Goal: Transaction & Acquisition: Purchase product/service

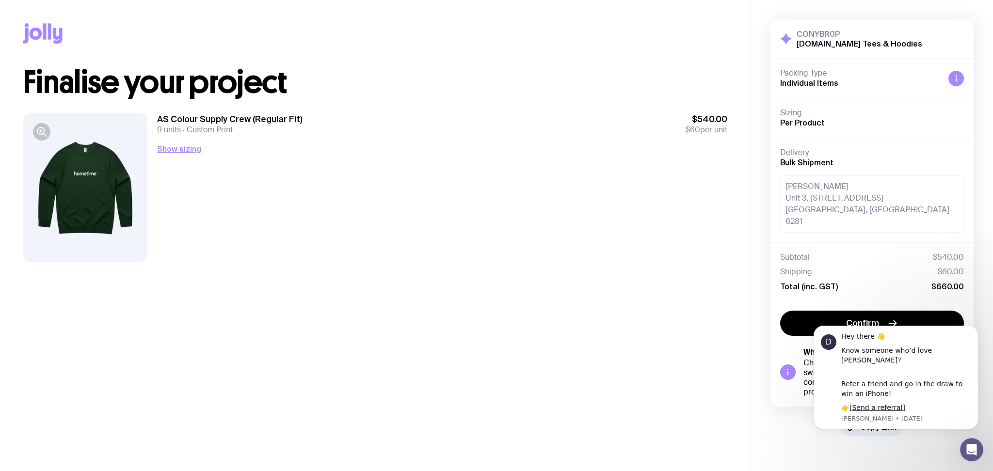
click at [817, 177] on div "Kathrine [STREET_ADDRESS]" at bounding box center [872, 203] width 184 height 57
click at [818, 185] on div "Kathrine [STREET_ADDRESS]" at bounding box center [872, 203] width 184 height 57
click at [973, 331] on icon "Dismiss notification" at bounding box center [975, 328] width 5 height 5
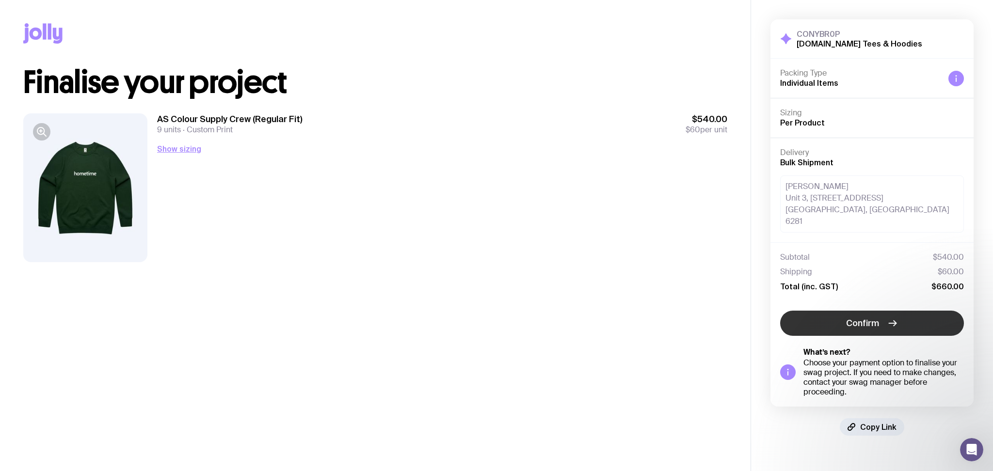
click at [906, 311] on button "Confirm" at bounding box center [872, 323] width 184 height 25
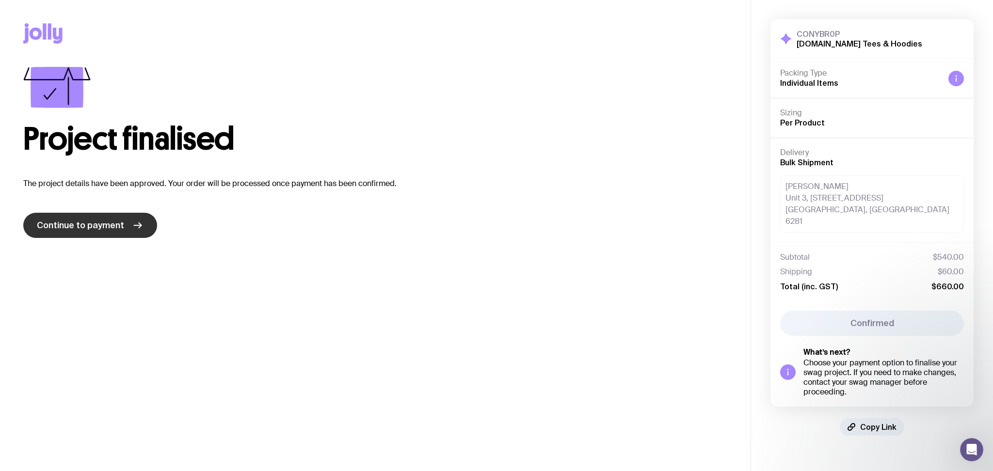
click at [141, 216] on link "Continue to payment" at bounding box center [90, 225] width 134 height 25
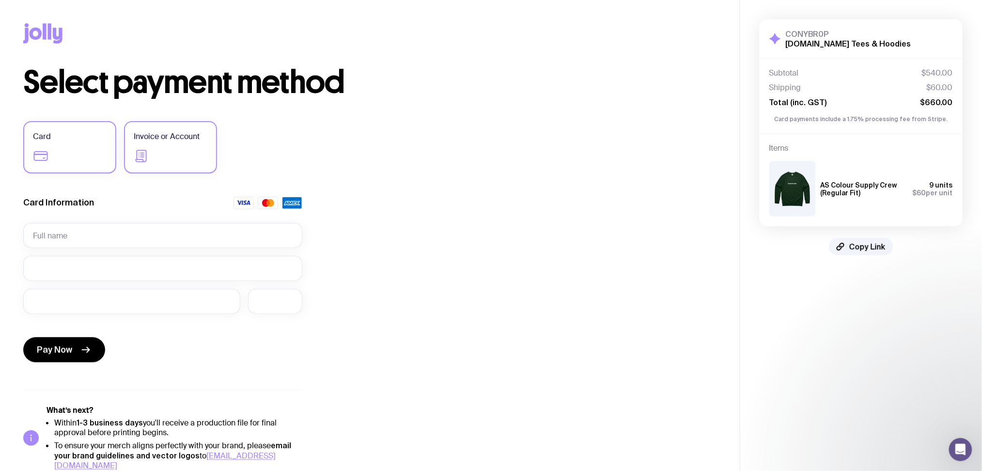
click at [156, 155] on label "Invoice or Account" at bounding box center [170, 147] width 93 height 52
click at [0, 0] on input "Invoice or Account" at bounding box center [0, 0] width 0 height 0
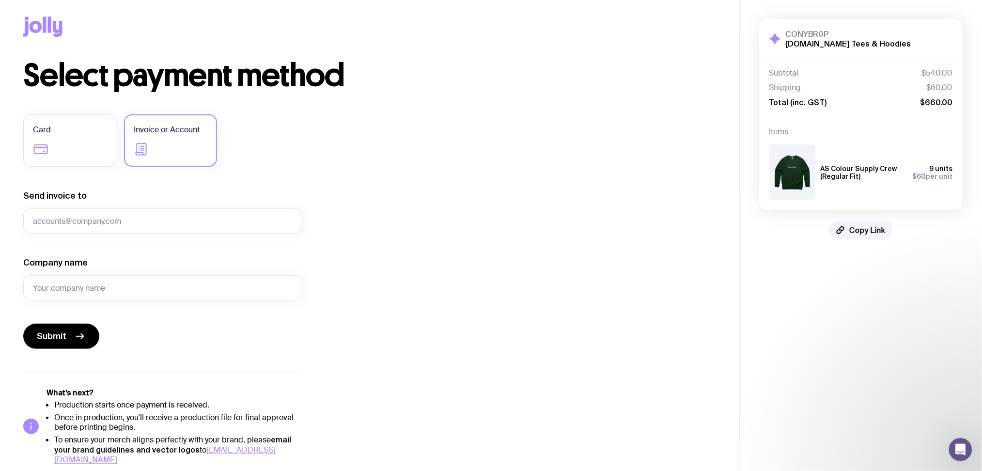
scroll to position [9, 0]
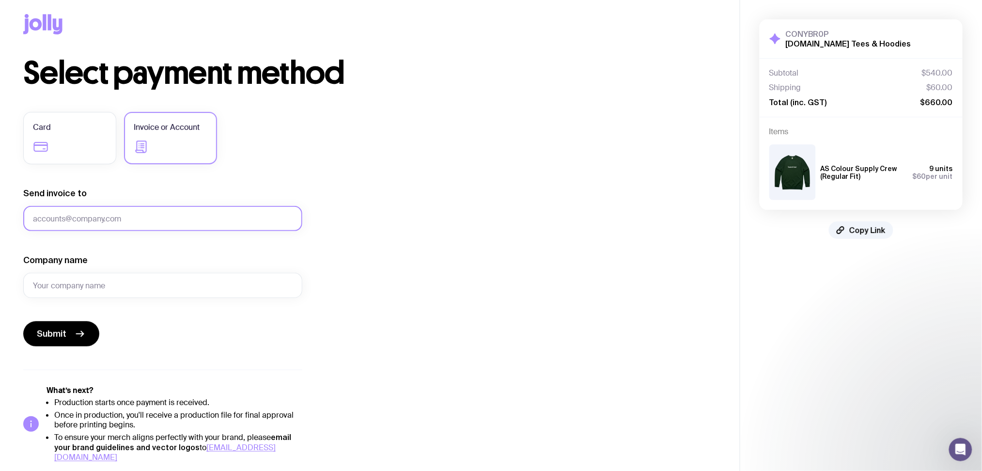
click at [243, 214] on input "Send invoice to" at bounding box center [162, 218] width 279 height 25
click at [141, 214] on input "Send invoice to" at bounding box center [162, 218] width 279 height 25
click at [181, 221] on input "Send invoice to" at bounding box center [162, 218] width 279 height 25
type input "K"
type input "[PERSON_NAME][EMAIL_ADDRESS][PERSON_NAME][DOMAIN_NAME]"
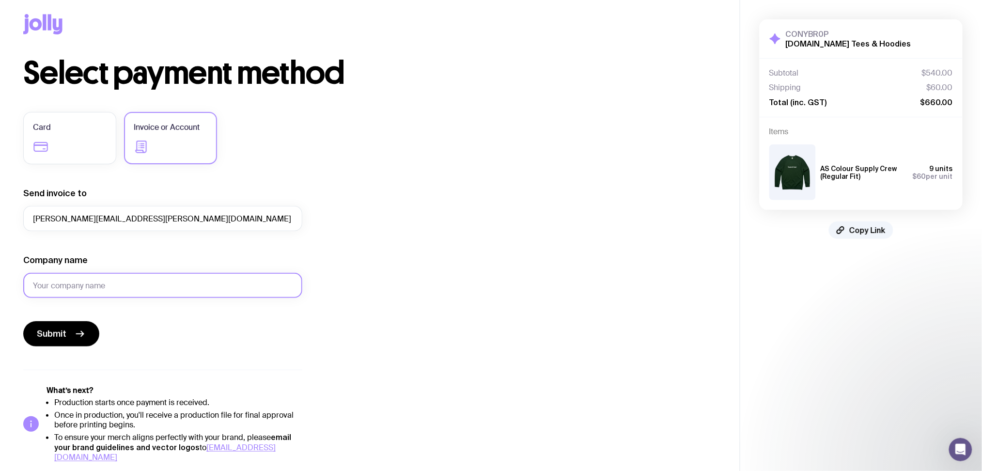
click at [183, 282] on input "Company name" at bounding box center [162, 285] width 279 height 25
type input "E"
drag, startPoint x: 70, startPoint y: 289, endPoint x: 0, endPoint y: 292, distance: 70.3
click at [0, 292] on div "Copy Link Select payment method Card Invoice or Account Send invoice to [PERSON…" at bounding box center [370, 227] width 740 height 472
drag, startPoint x: 176, startPoint y: 284, endPoint x: 0, endPoint y: 286, distance: 176.4
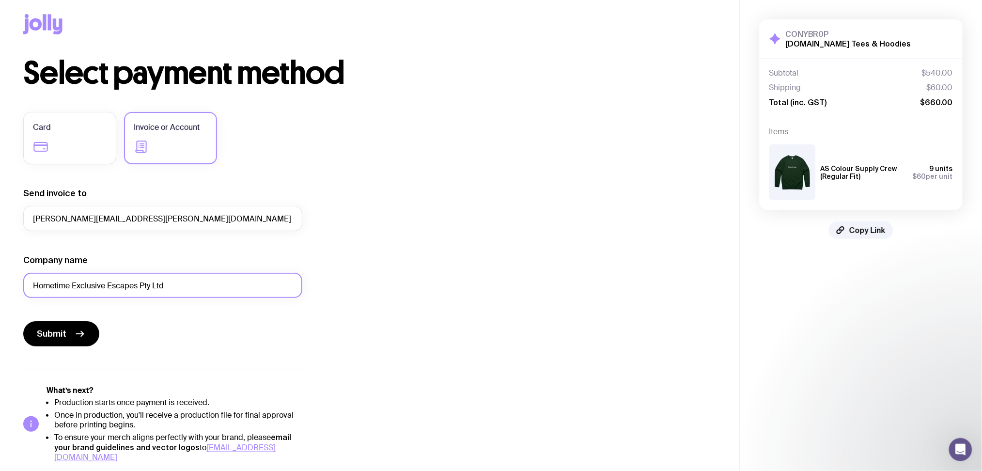
click at [0, 286] on div "Copy Link Select payment method Card Invoice or Account Send invoice to [PERSON…" at bounding box center [370, 227] width 740 height 472
click at [71, 286] on input "Hometime Pty Ltd" at bounding box center [162, 285] width 279 height 25
type input "Hometime Exclusive Escapes Pty Ltd"
click at [94, 330] on button "Submit" at bounding box center [61, 333] width 76 height 25
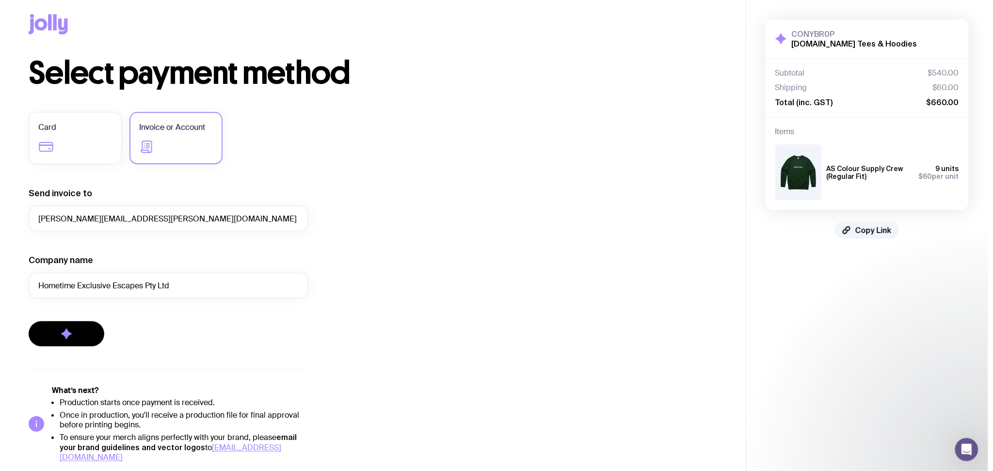
scroll to position [0, 0]
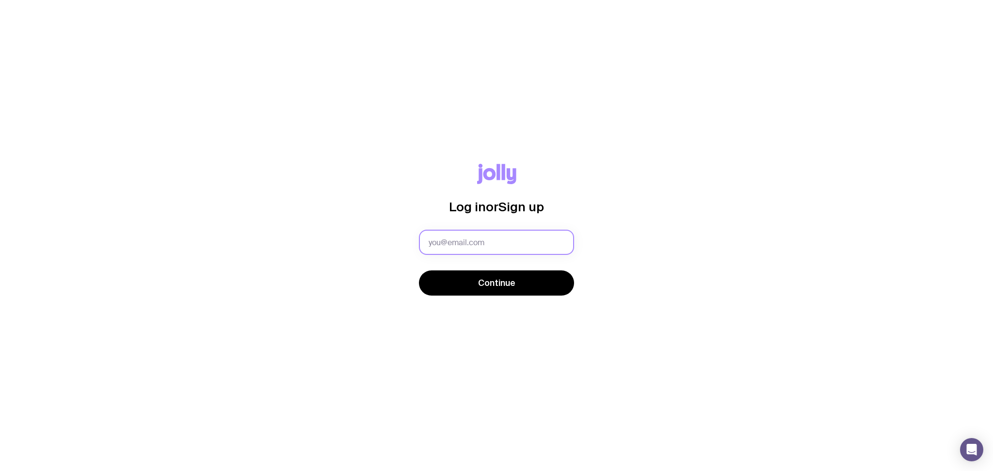
click at [468, 243] on input "text" at bounding box center [496, 242] width 155 height 25
type input "[PERSON_NAME][EMAIL_ADDRESS][PERSON_NAME][DOMAIN_NAME]"
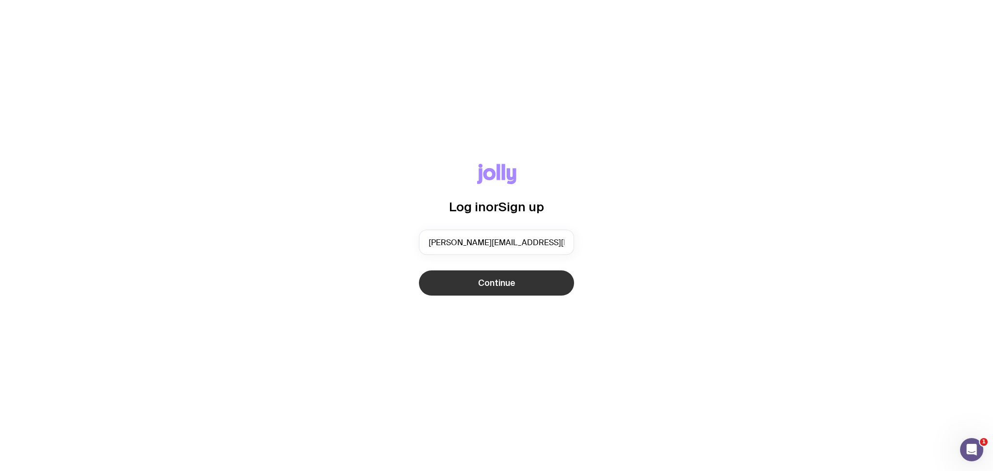
click at [533, 278] on button "Continue" at bounding box center [496, 282] width 155 height 25
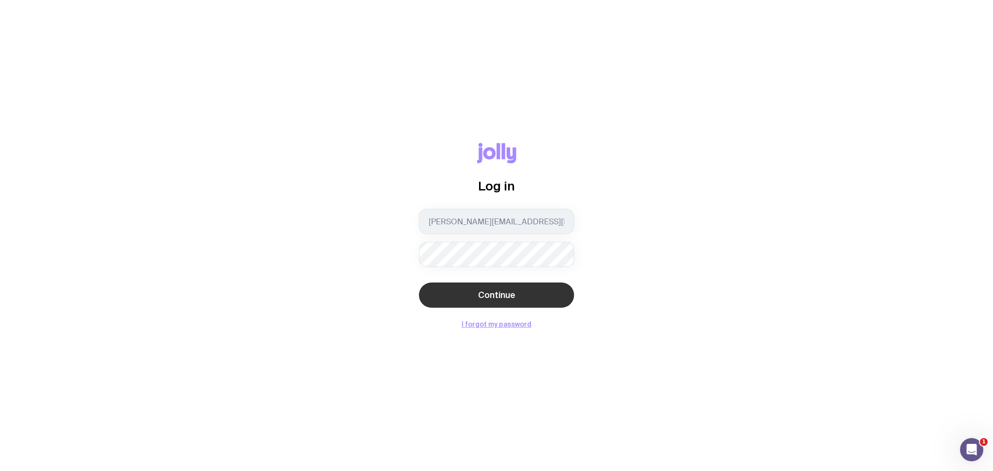
click at [498, 287] on button "Continue" at bounding box center [496, 295] width 155 height 25
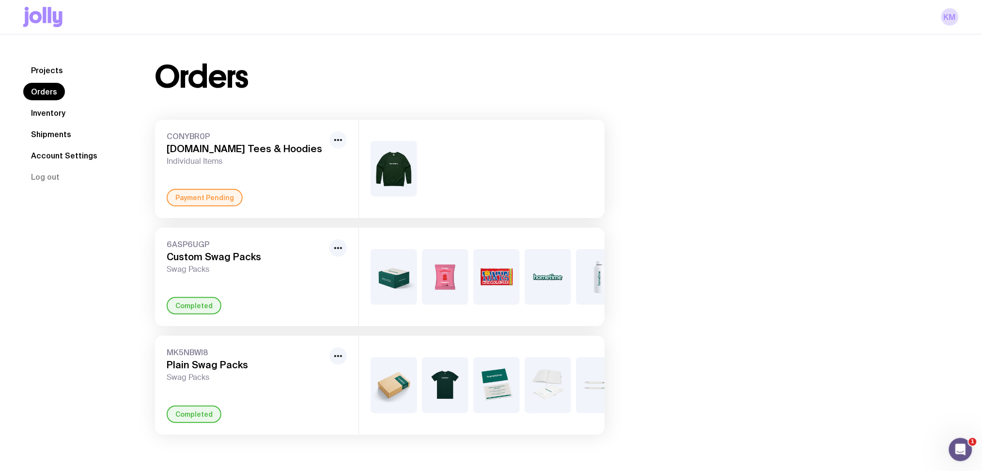
click at [335, 144] on icon "button" at bounding box center [338, 140] width 12 height 12
click at [221, 197] on div "Payment Pending" at bounding box center [205, 197] width 76 height 17
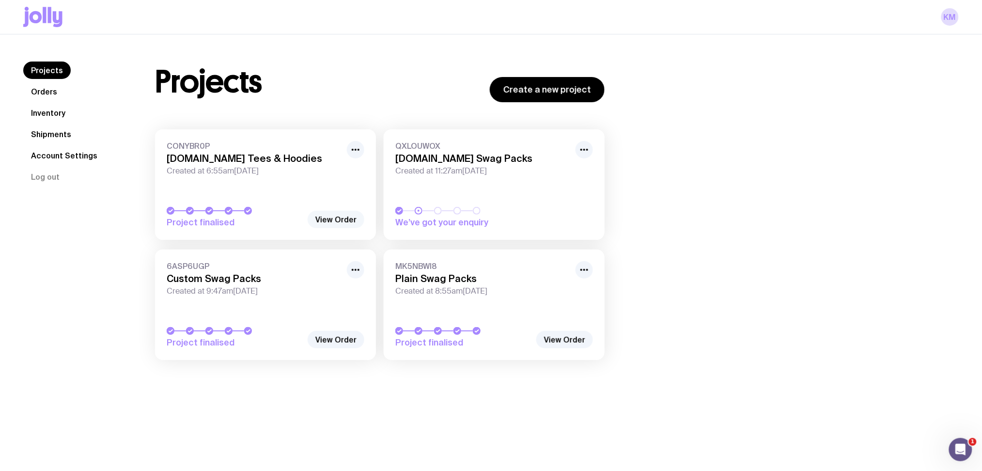
click at [336, 220] on link "View Order" at bounding box center [336, 219] width 57 height 17
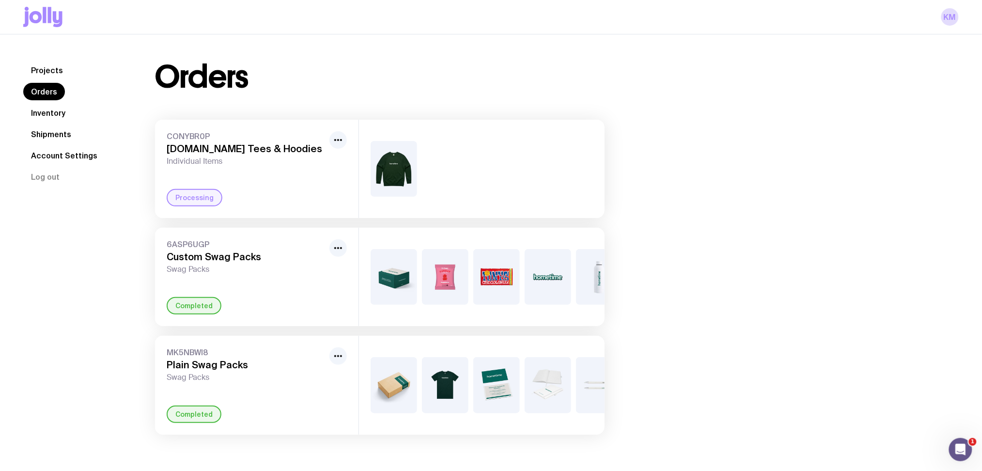
click at [399, 170] on img at bounding box center [394, 169] width 47 height 56
click at [408, 175] on img at bounding box center [394, 169] width 47 height 56
click at [344, 143] on icon "button" at bounding box center [338, 140] width 12 height 12
click at [518, 184] on div at bounding box center [482, 169] width 246 height 98
